Goal: Task Accomplishment & Management: Use online tool/utility

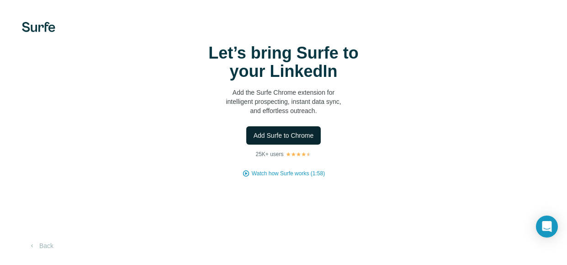
click at [296, 135] on span "Add Surfe to Chrome" at bounding box center [284, 135] width 60 height 9
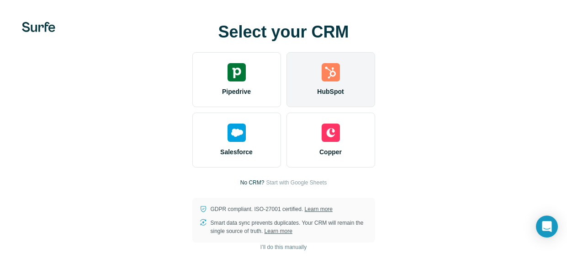
click at [328, 77] on img at bounding box center [331, 72] width 18 height 18
click at [330, 76] on img at bounding box center [331, 72] width 18 height 18
